Goal: Transaction & Acquisition: Purchase product/service

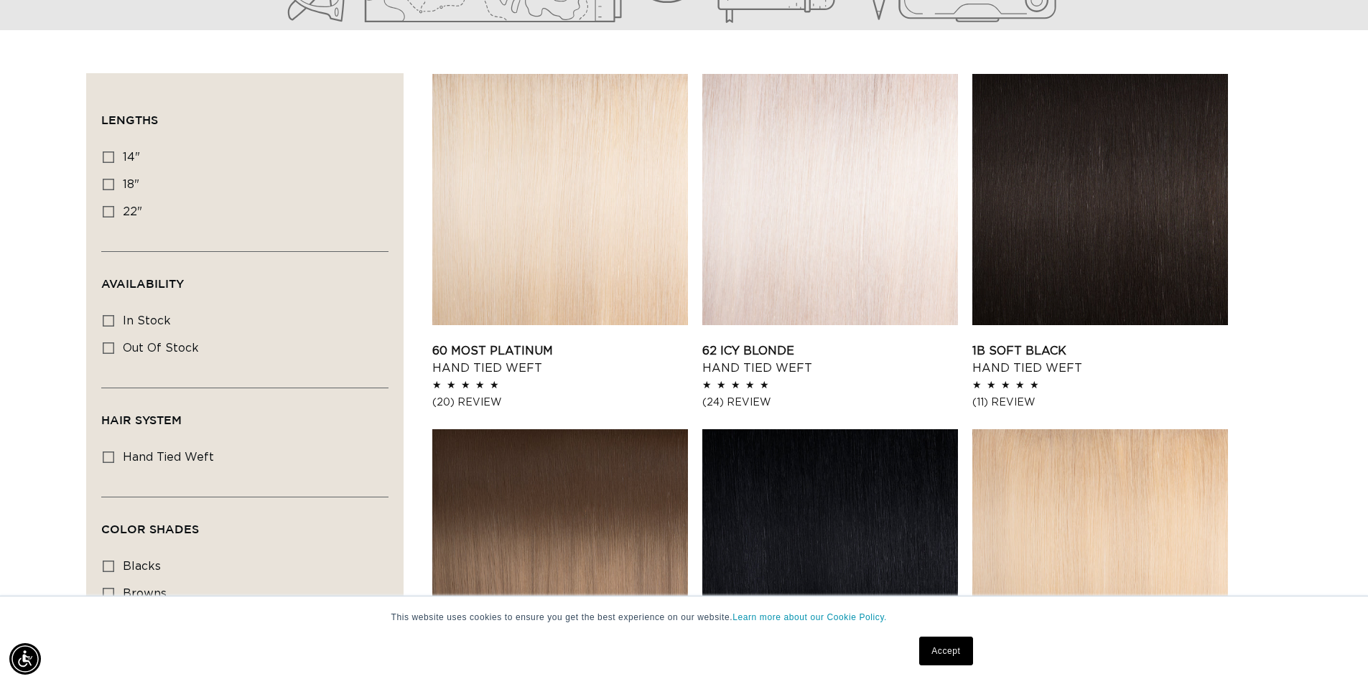
scroll to position [431, 0]
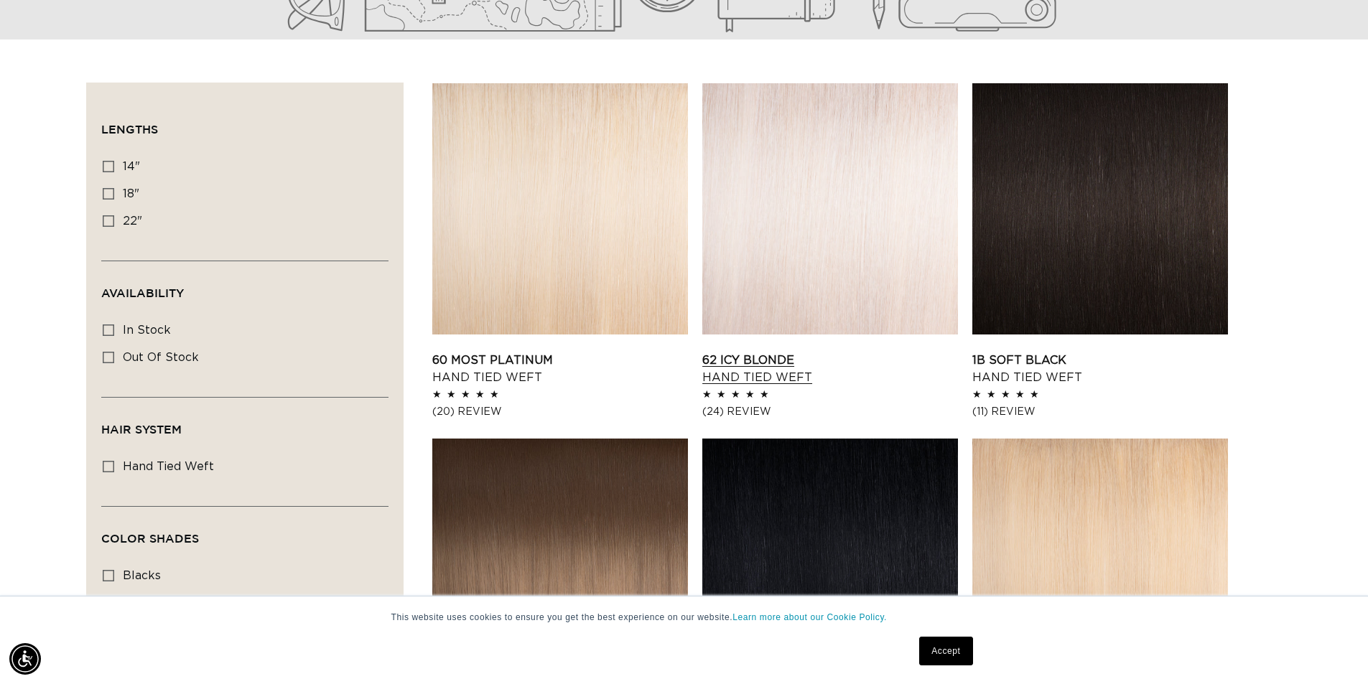
click at [831, 352] on link "62 Icy Blonde Hand Tied Weft" at bounding box center [830, 369] width 256 height 34
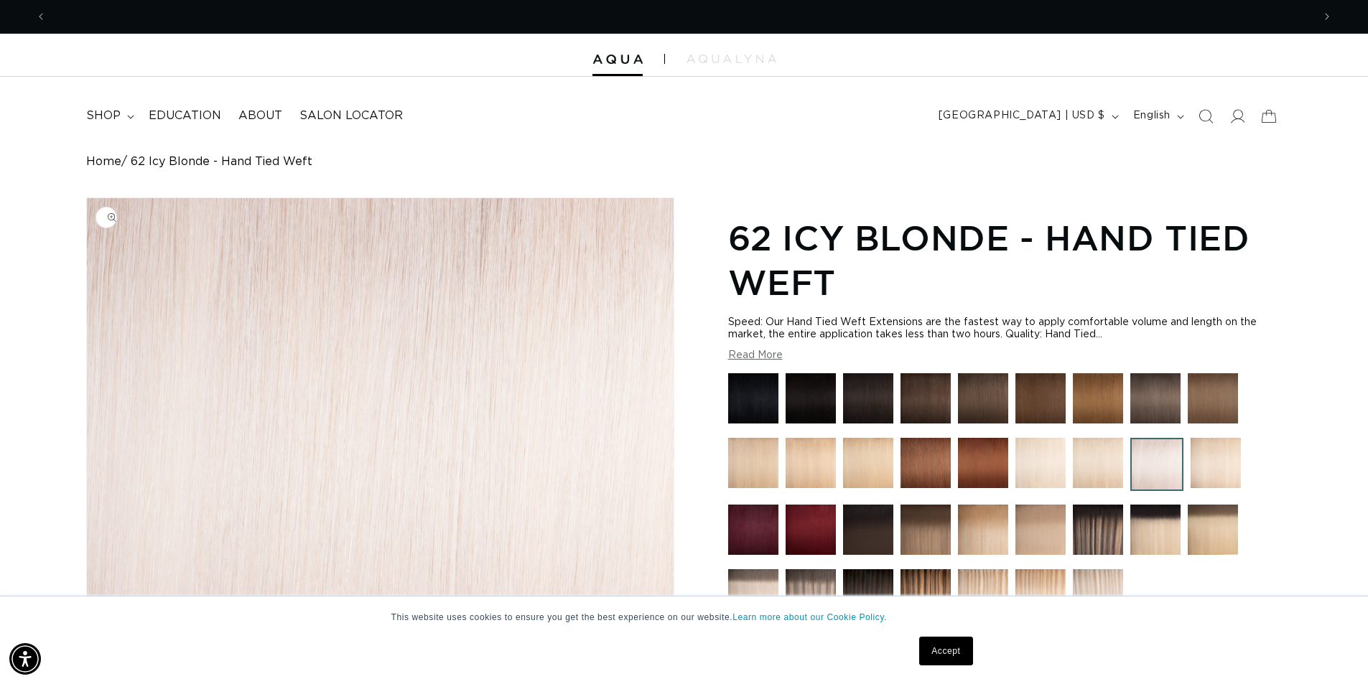
scroll to position [0, 2532]
